Goal: Task Accomplishment & Management: Use online tool/utility

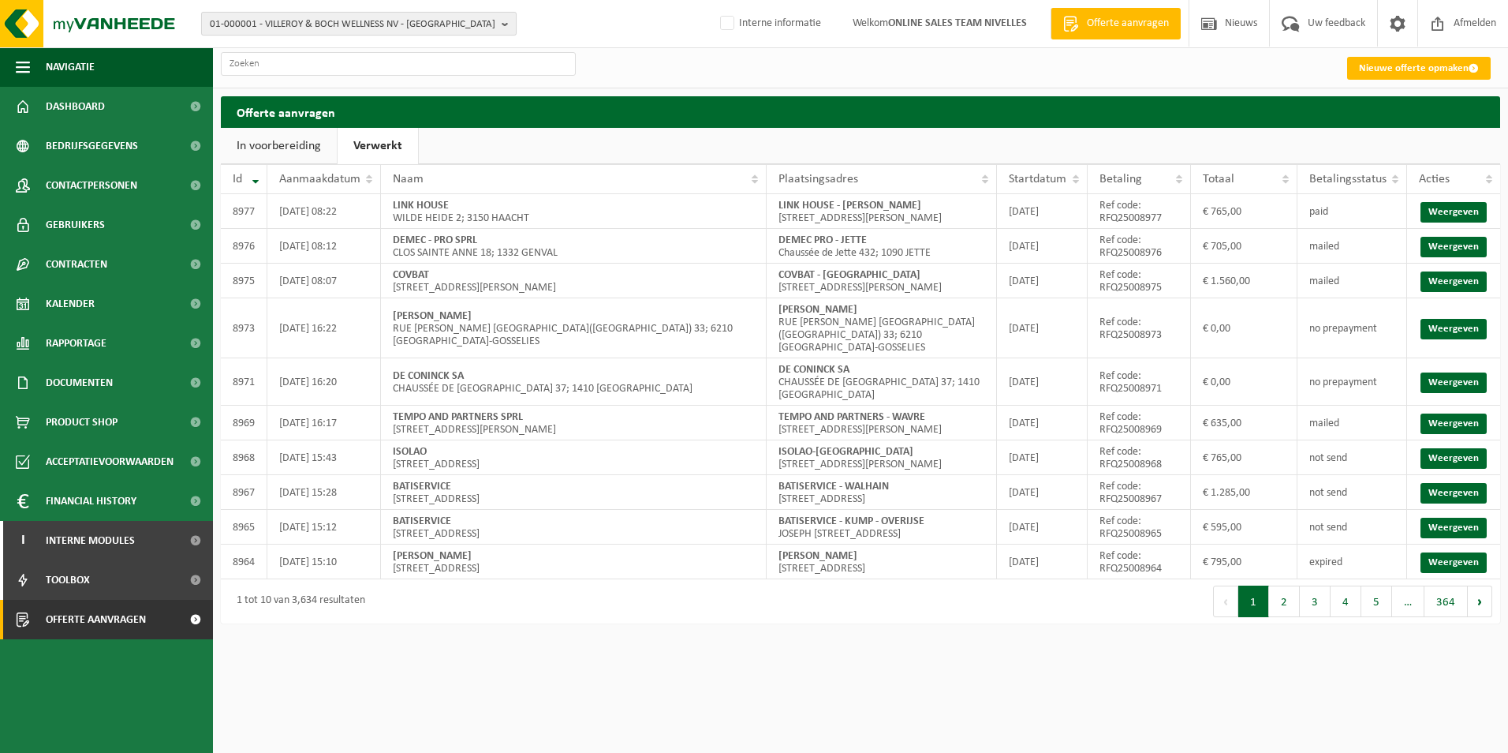
click at [308, 26] on span "01-000001 - VILLEROY & BOCH WELLNESS NV - [GEOGRAPHIC_DATA]" at bounding box center [353, 25] width 286 height 24
click at [233, 47] on input "text" at bounding box center [359, 49] width 308 height 20
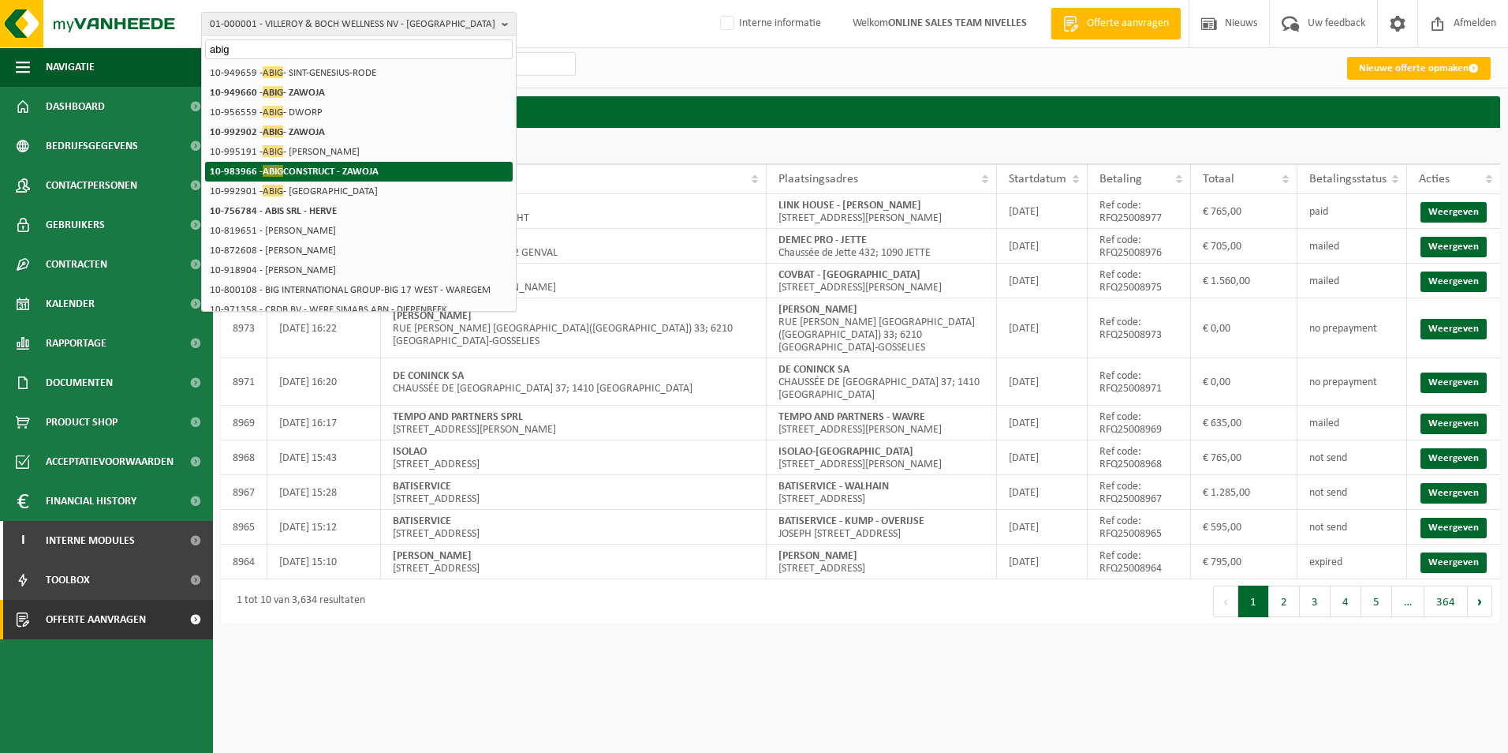
type input "abig"
click at [326, 174] on strong "10-983966 - ABIG CONSTRUCT - ZAWOJA" at bounding box center [294, 171] width 169 height 12
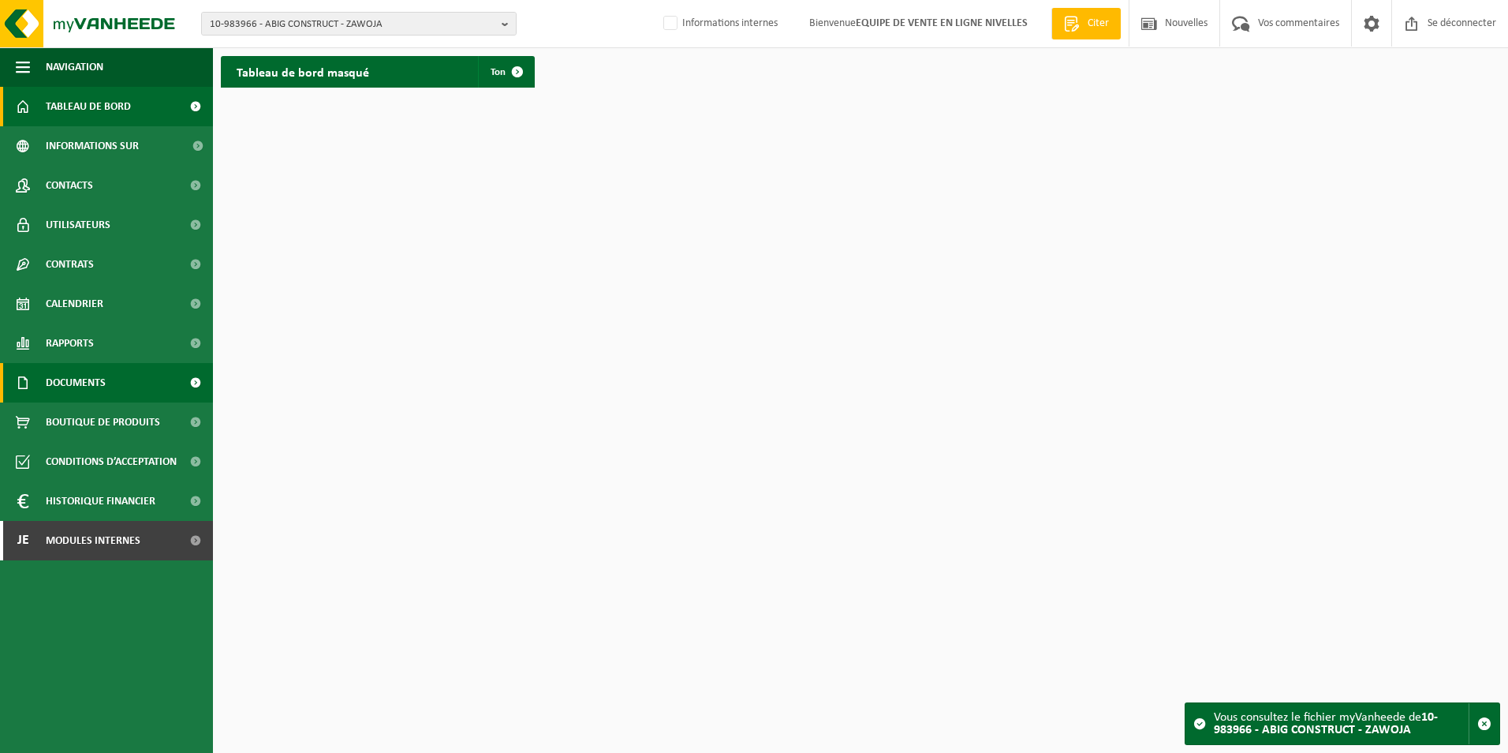
click at [59, 390] on span "Documents" at bounding box center [76, 382] width 60 height 39
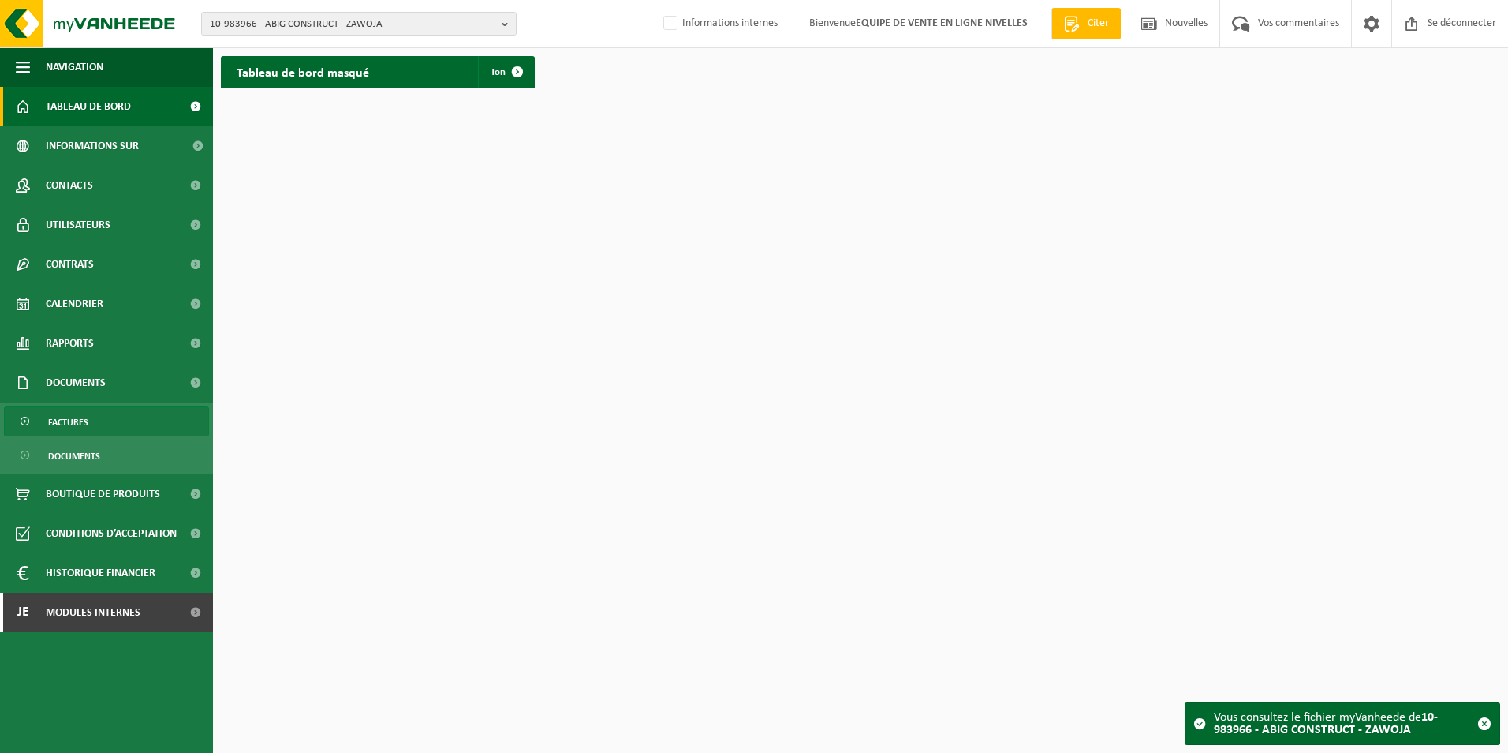
click at [62, 415] on span "Factures" at bounding box center [68, 422] width 40 height 30
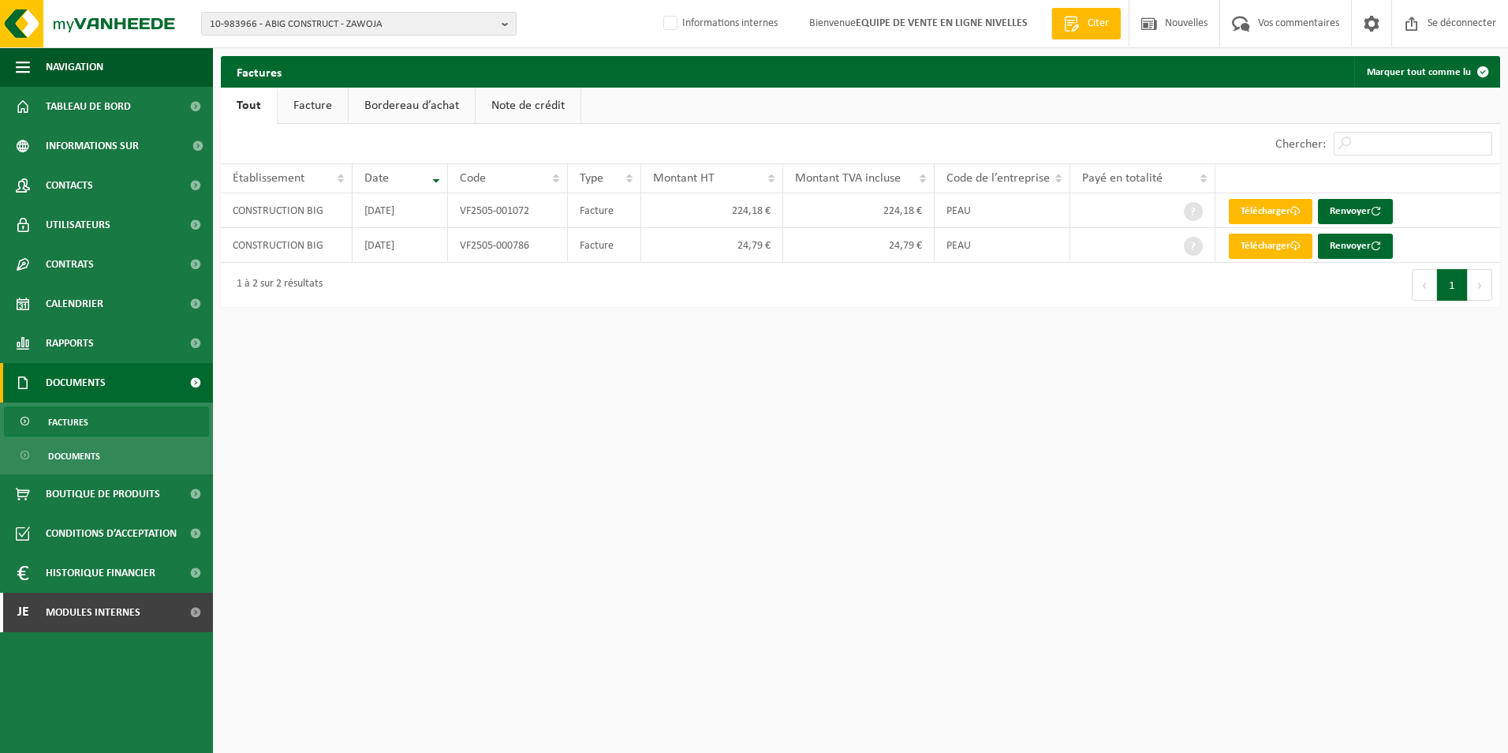
click at [315, 99] on link "Facture" at bounding box center [313, 106] width 70 height 36
click at [1358, 207] on font "Renvoyer" at bounding box center [1355, 211] width 41 height 10
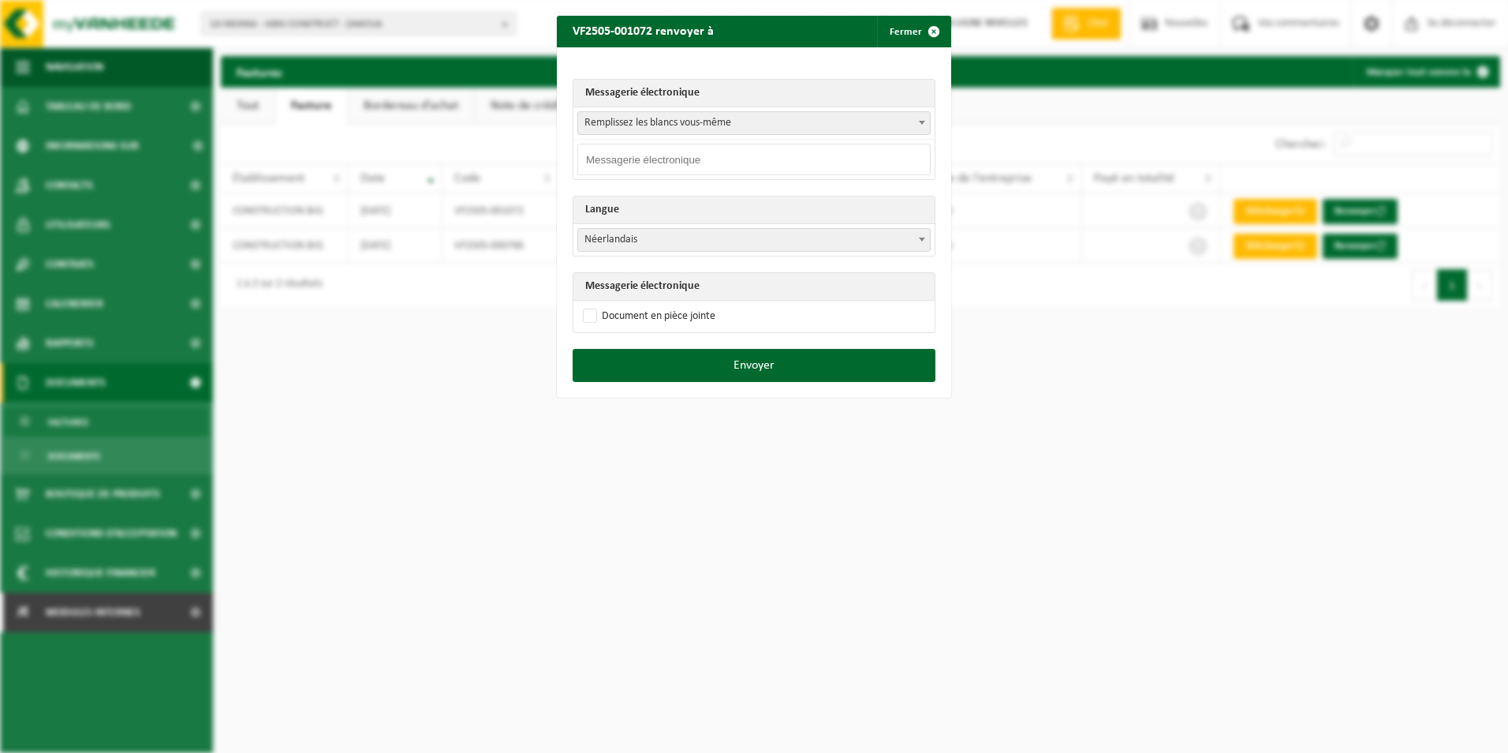
click at [854, 118] on span "Remplissez les blancs vous-même" at bounding box center [754, 123] width 352 height 22
select select "abigconstruct@gmail.com"
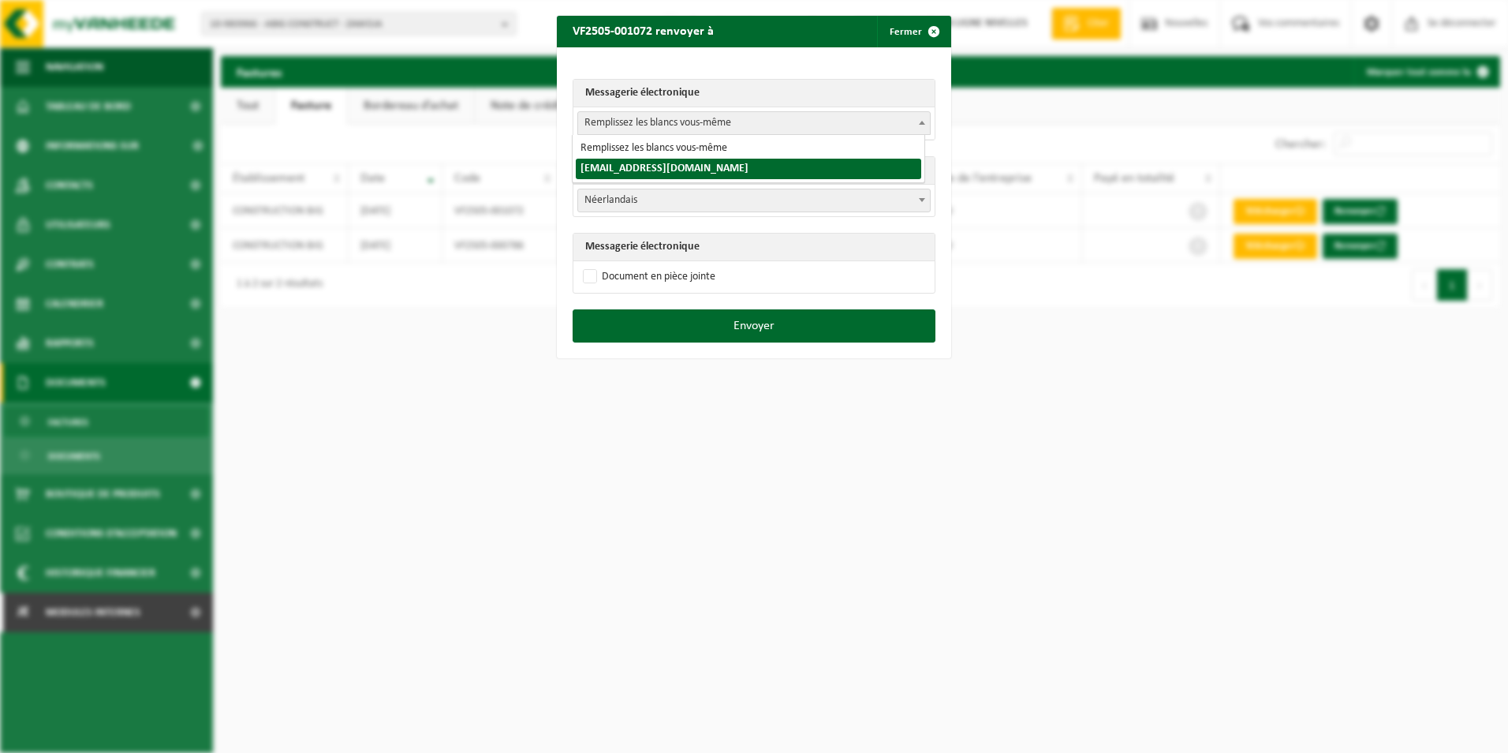
click at [898, 121] on span "Remplissez les blancs vous-même" at bounding box center [754, 123] width 352 height 22
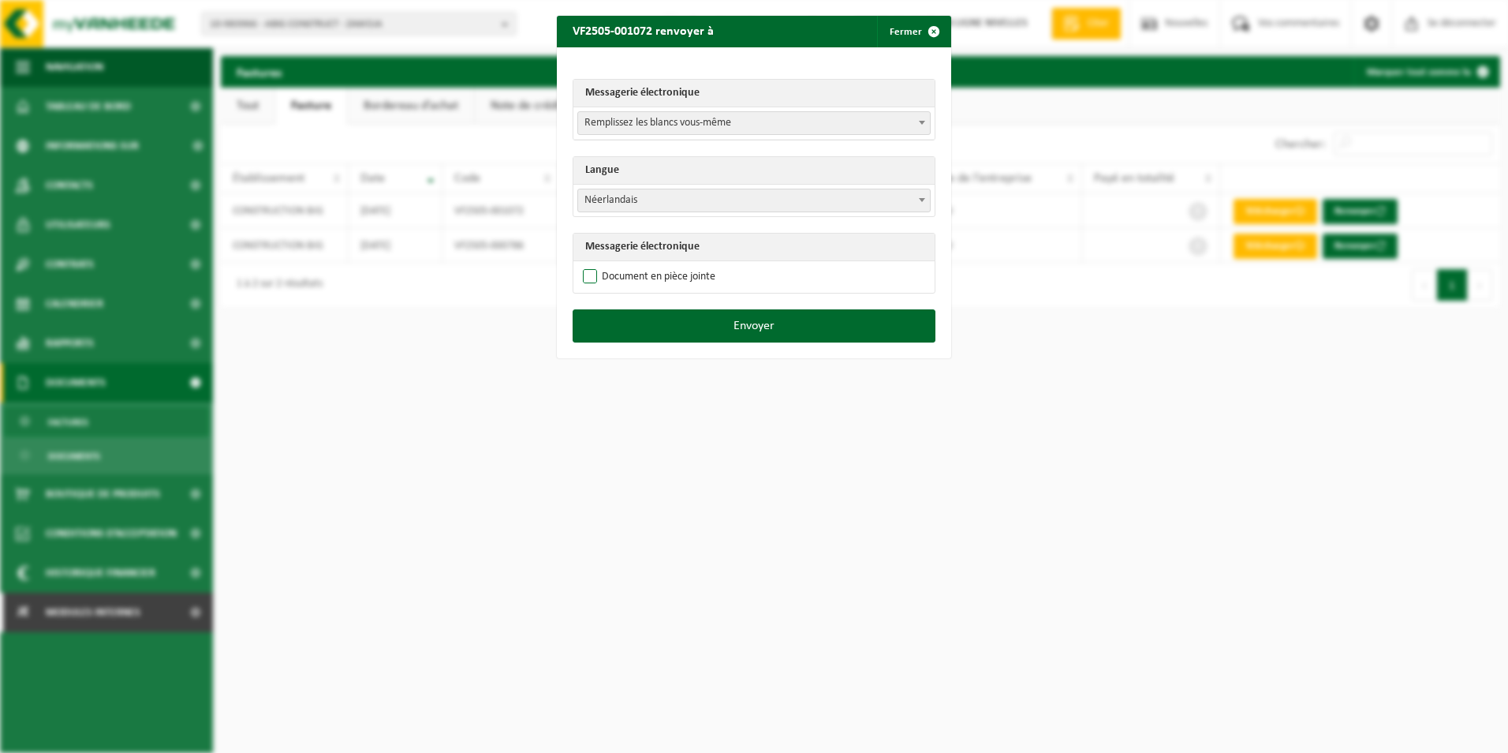
click at [582, 275] on label "Document en pièce jointe" at bounding box center [648, 277] width 136 height 24
click at [582, 265] on input "Document en pièce jointe" at bounding box center [774, 264] width 394 height 1
checkbox input "true"
click at [718, 332] on button "Envoyer" at bounding box center [754, 325] width 363 height 33
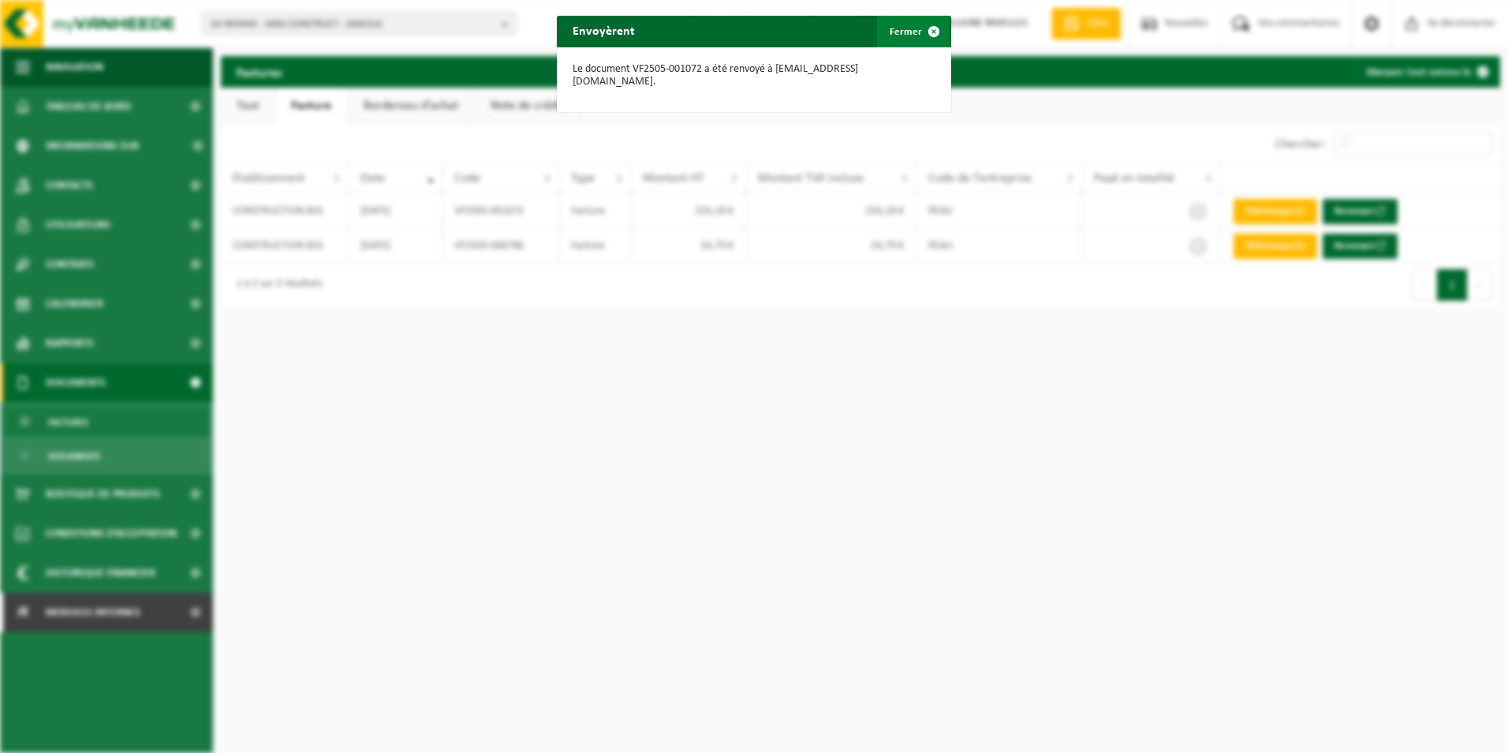
click at [934, 31] on span "button" at bounding box center [934, 32] width 32 height 32
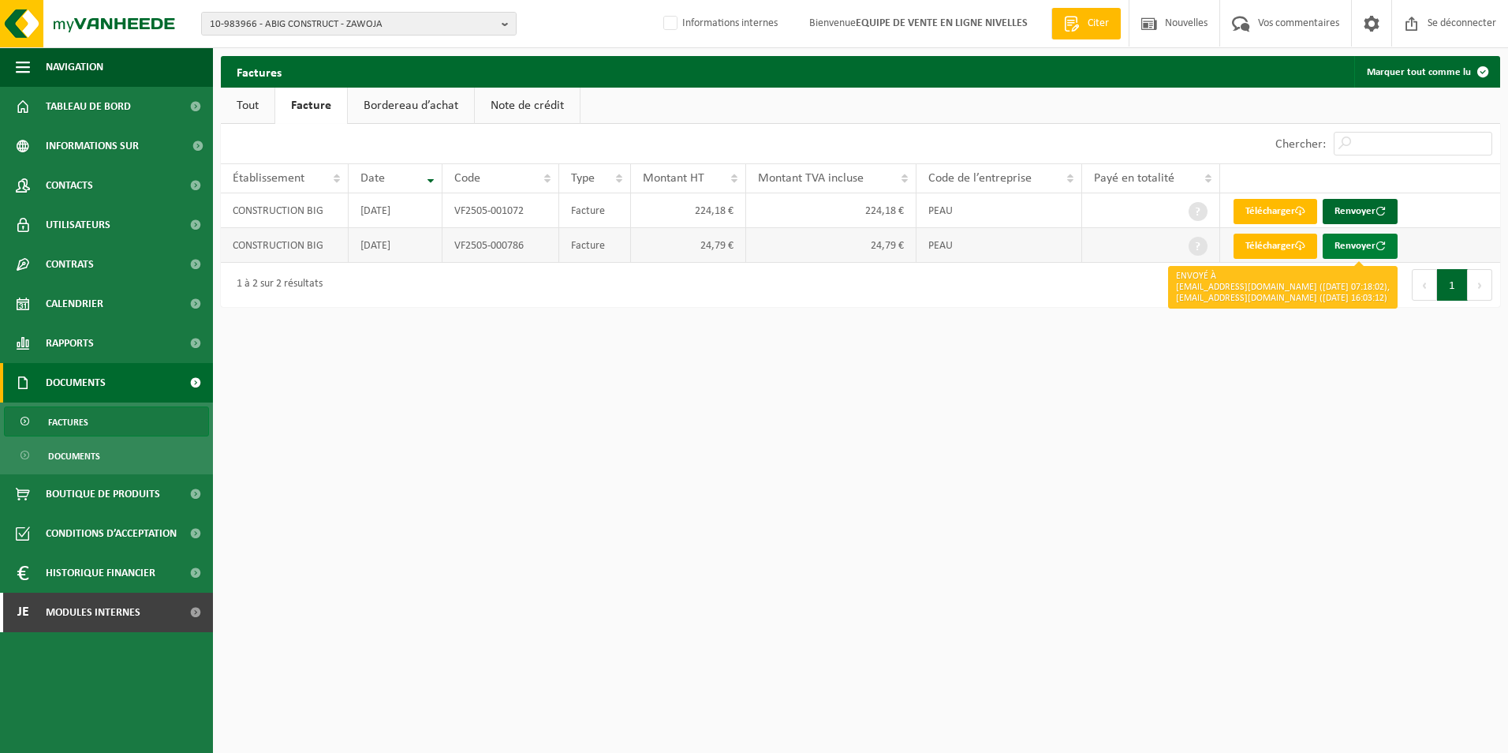
click at [1357, 241] on font "Renvoyer" at bounding box center [1355, 246] width 41 height 10
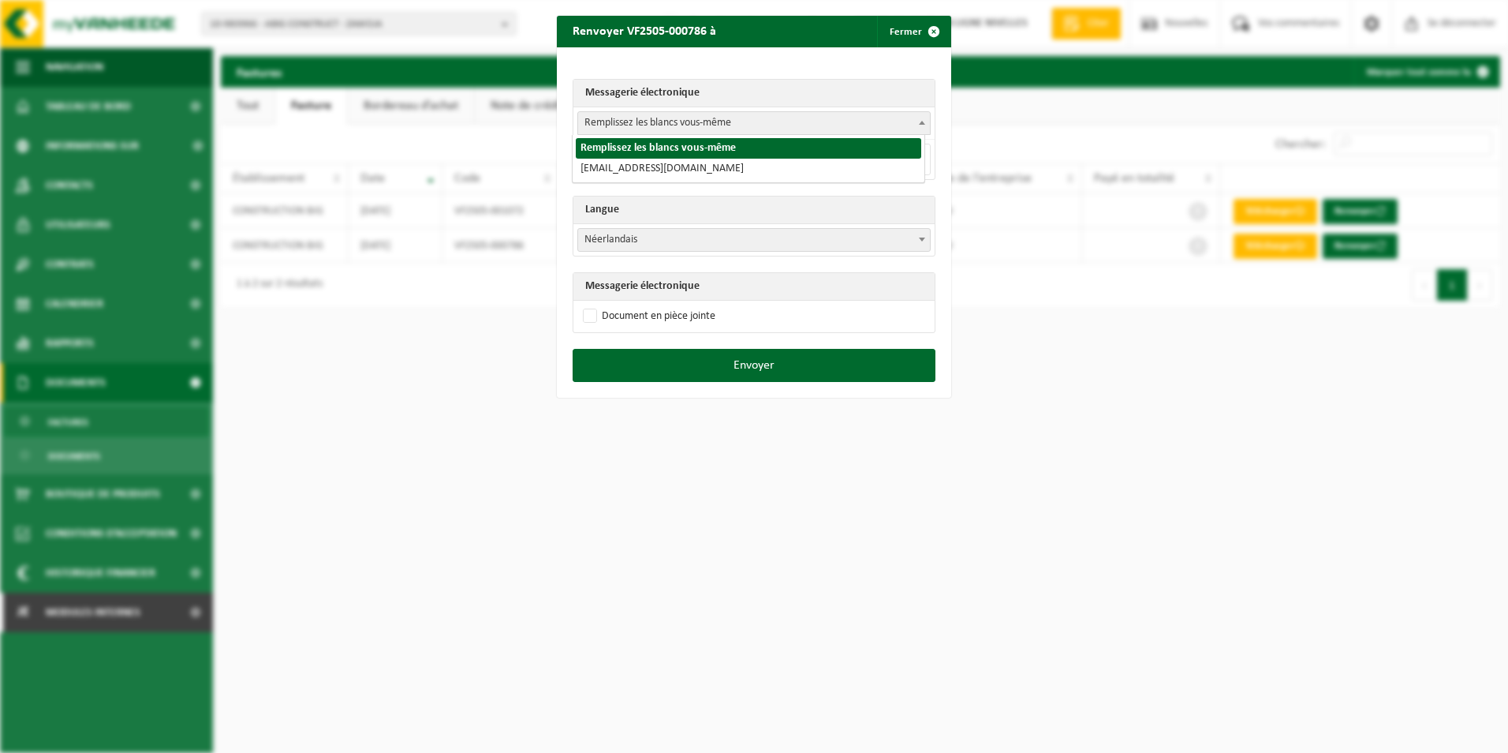
click at [649, 119] on span "Remplissez les blancs vous-même" at bounding box center [754, 123] width 352 height 22
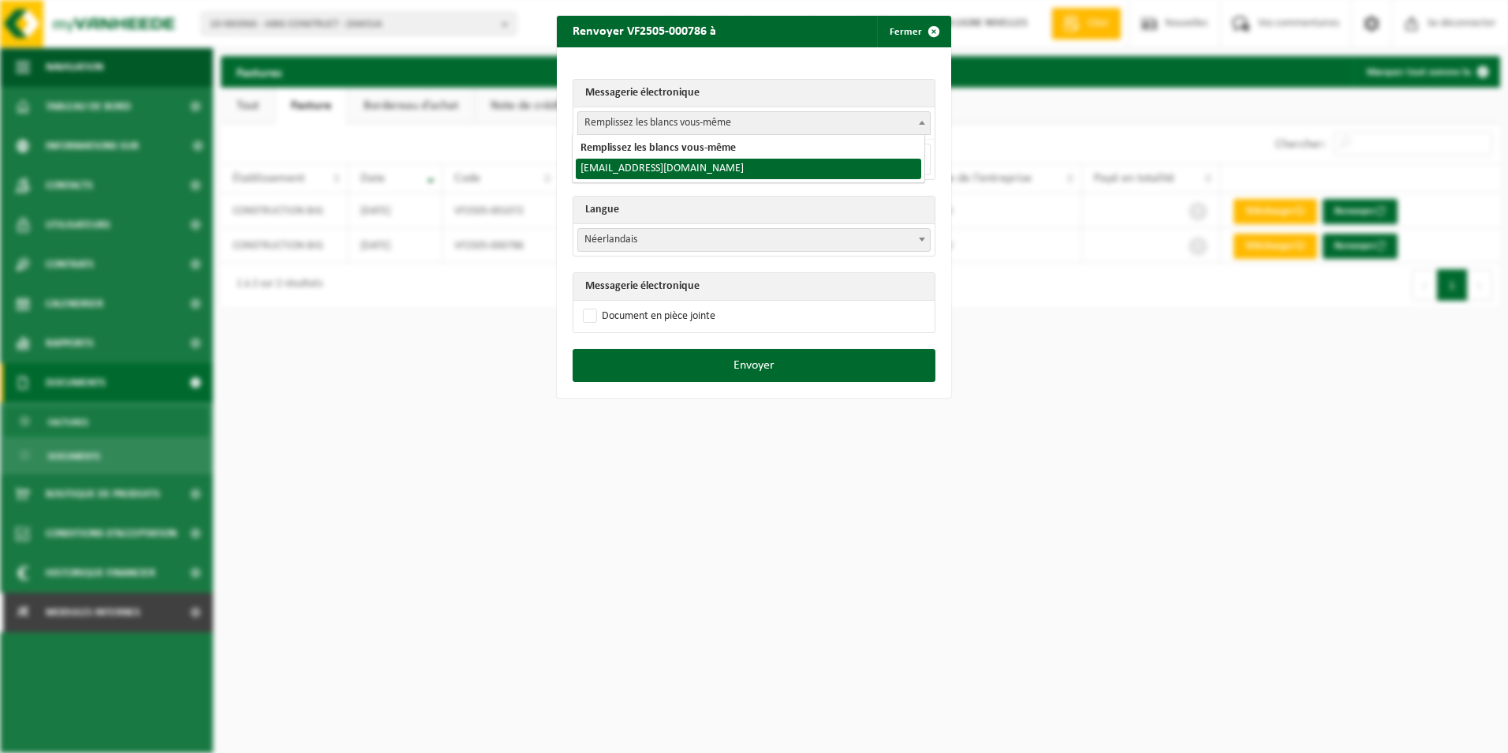
select select "abigconstruct@gmail.com"
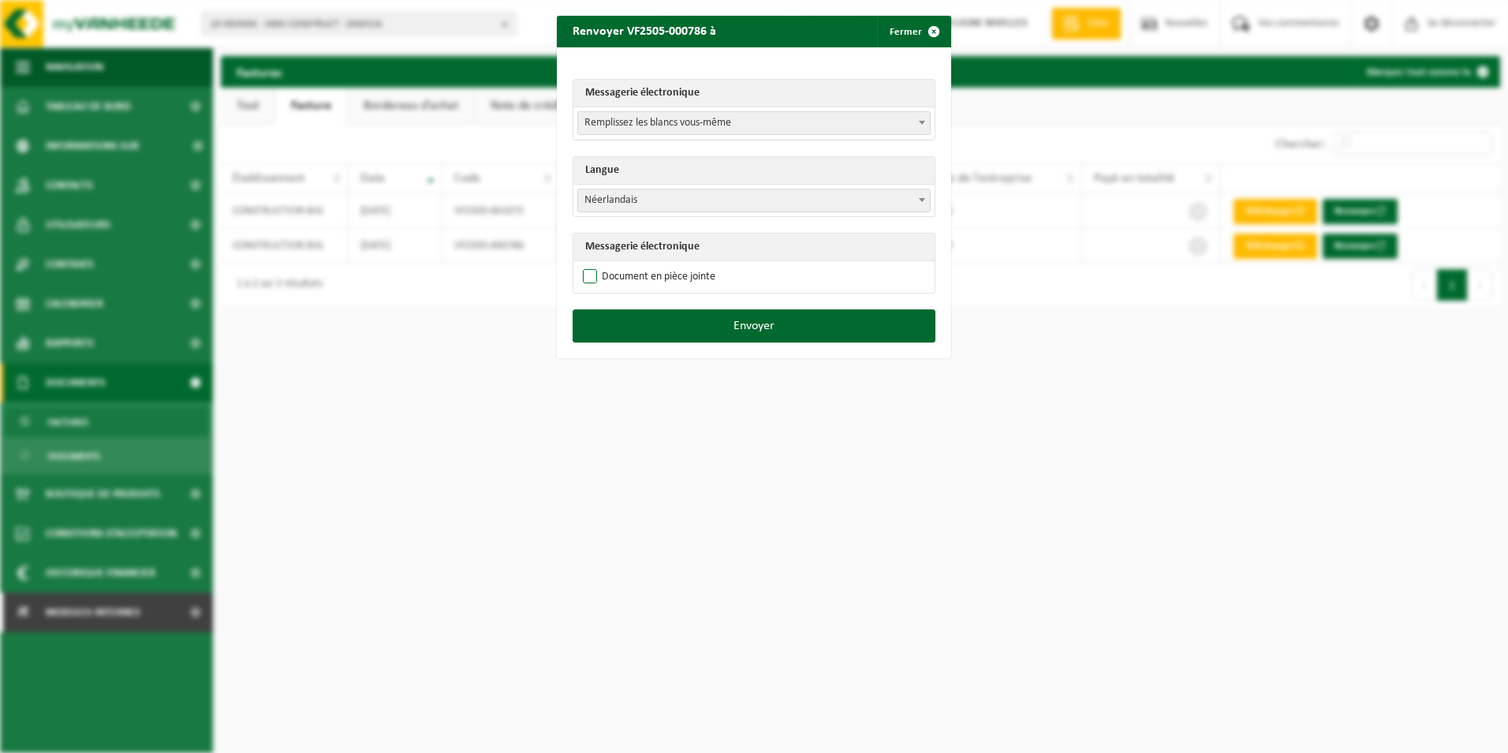
click at [585, 270] on label "Document en pièce jointe" at bounding box center [648, 277] width 136 height 24
click at [585, 265] on input "Document en pièce jointe" at bounding box center [774, 264] width 394 height 1
checkbox input "true"
click at [711, 332] on button "Envoyer" at bounding box center [754, 325] width 363 height 33
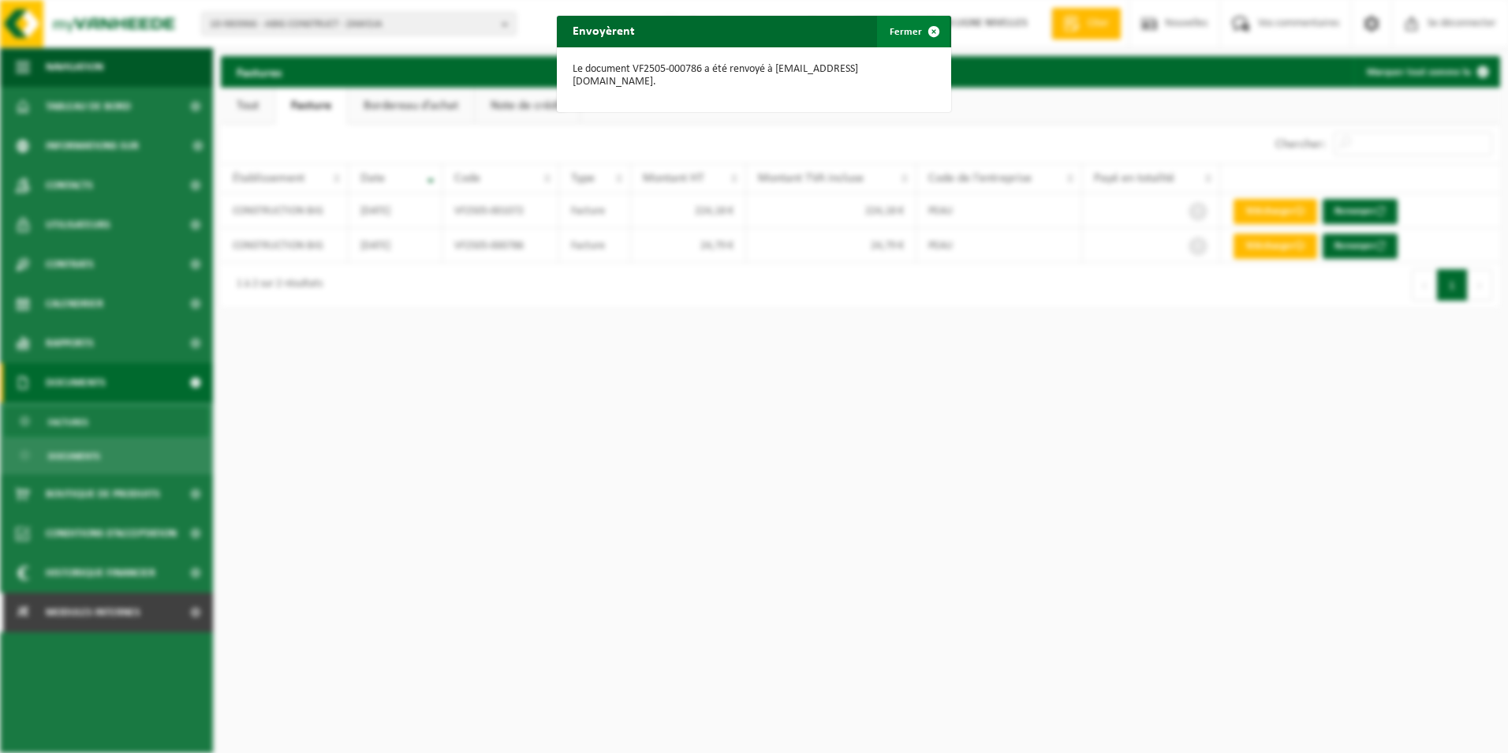
click at [926, 30] on span "button" at bounding box center [934, 32] width 32 height 32
